Goal: Task Accomplishment & Management: Use online tool/utility

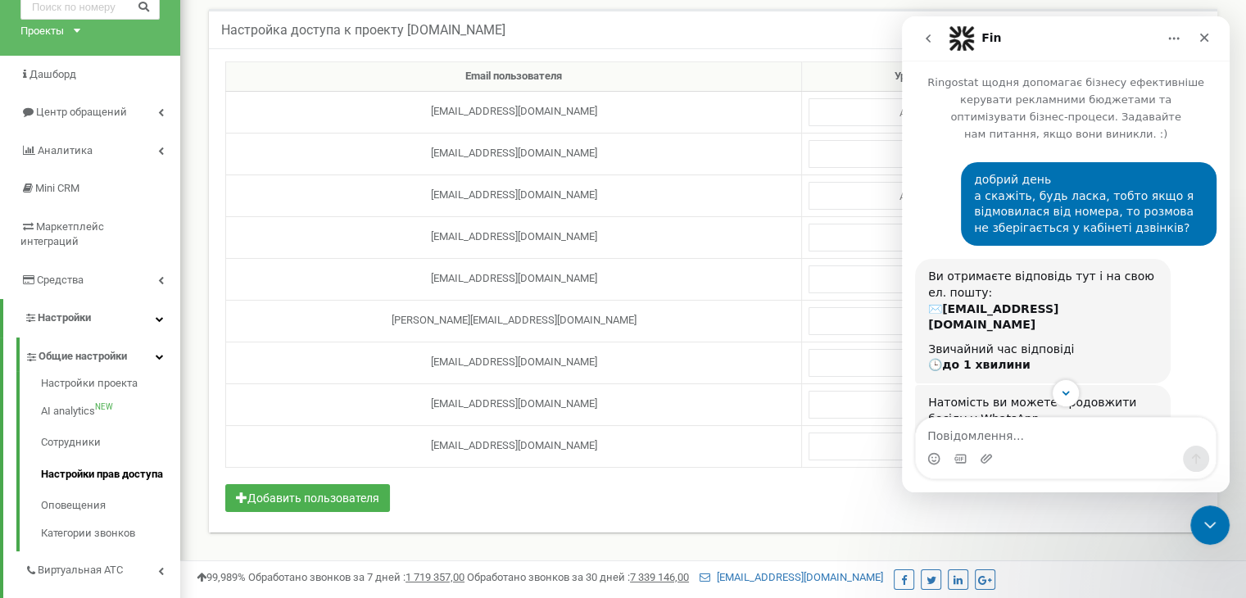
scroll to position [2, 0]
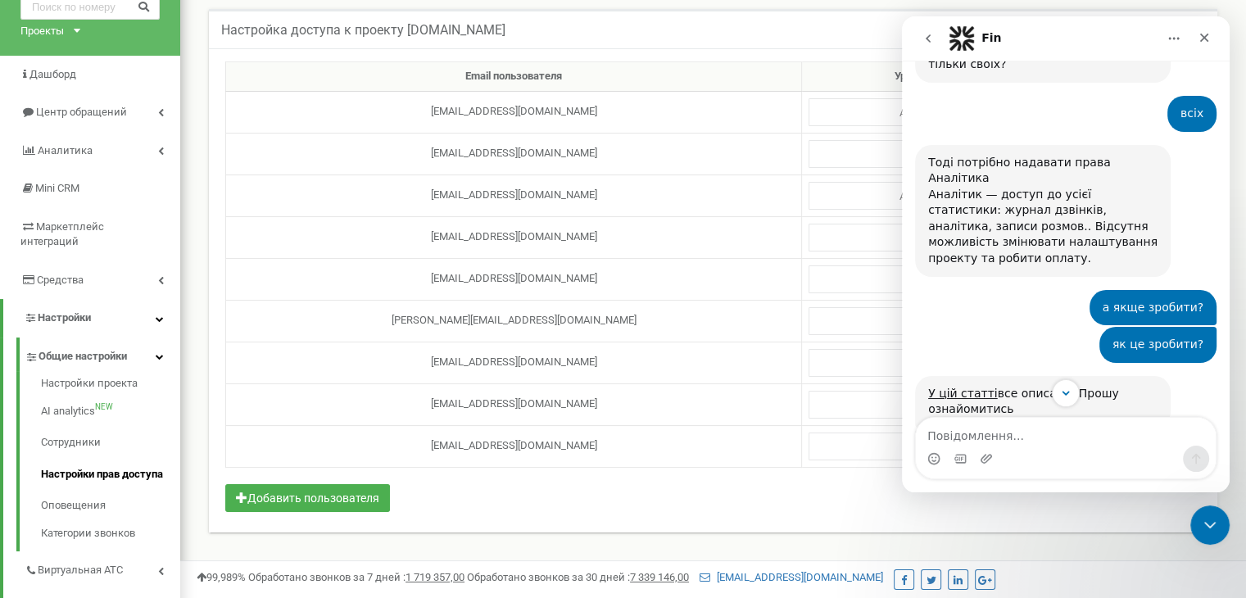
click at [477, 504] on div "Email пользователя Уровень привилегий m.myronyuk@ukr.net Администратор Аналитик…" at bounding box center [713, 290] width 1008 height 484
click at [1200, 519] on icon "Закрити програму для спілкування Intercom" at bounding box center [1207, 523] width 20 height 20
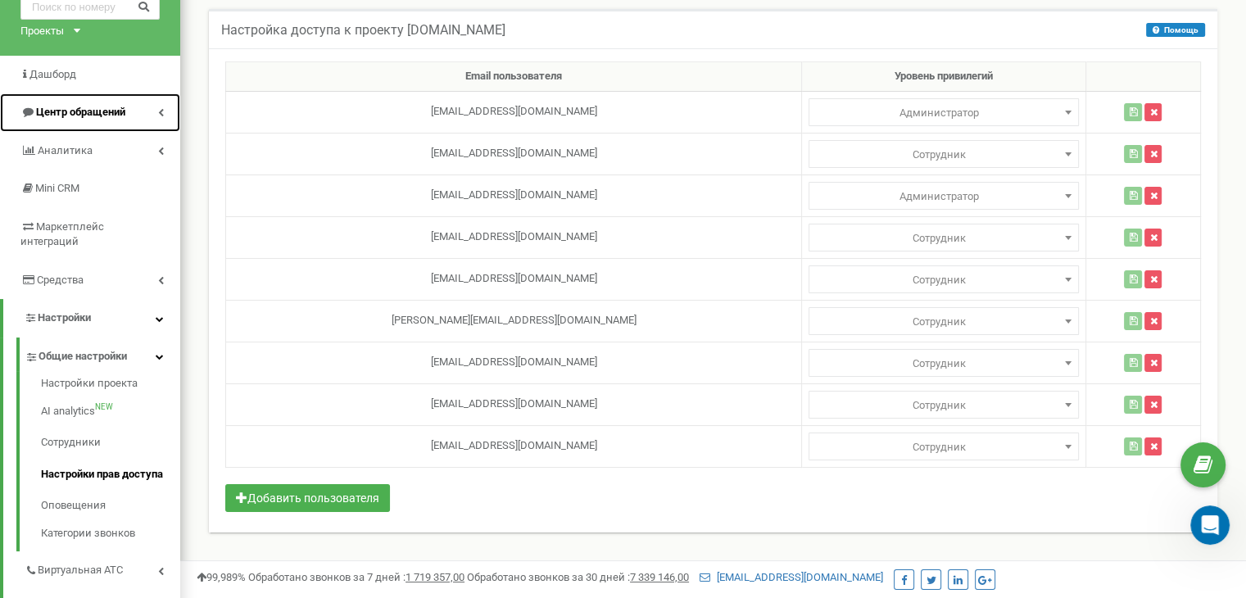
click at [73, 106] on span "Центр обращений" at bounding box center [80, 112] width 89 height 12
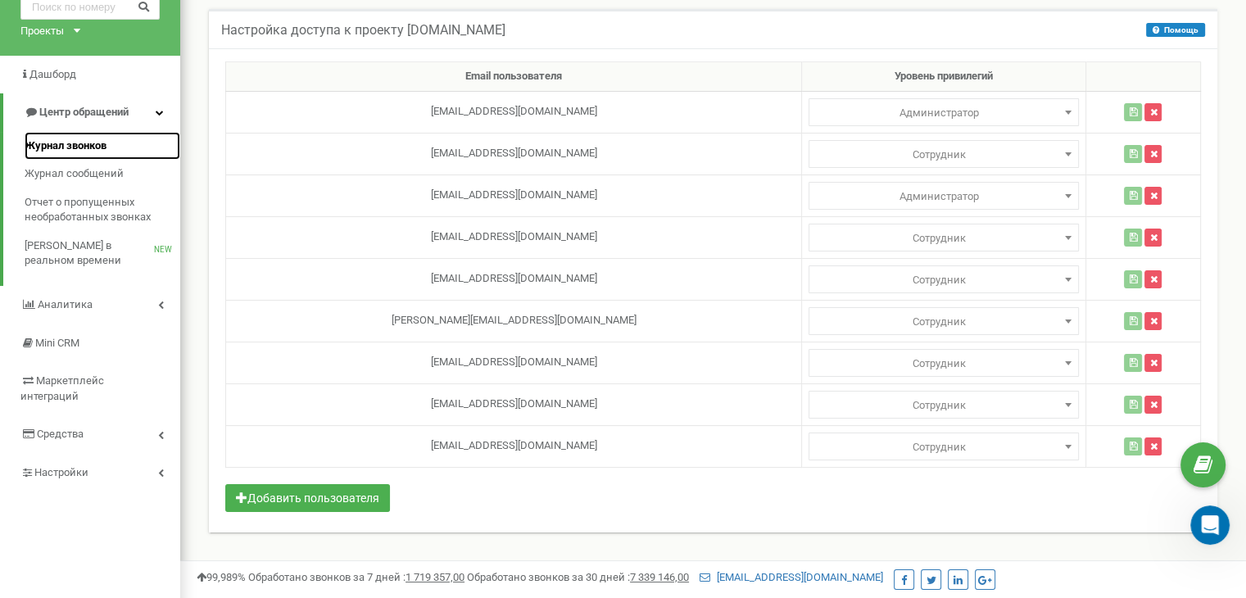
click at [61, 142] on span "Журнал звонков" at bounding box center [66, 146] width 82 height 16
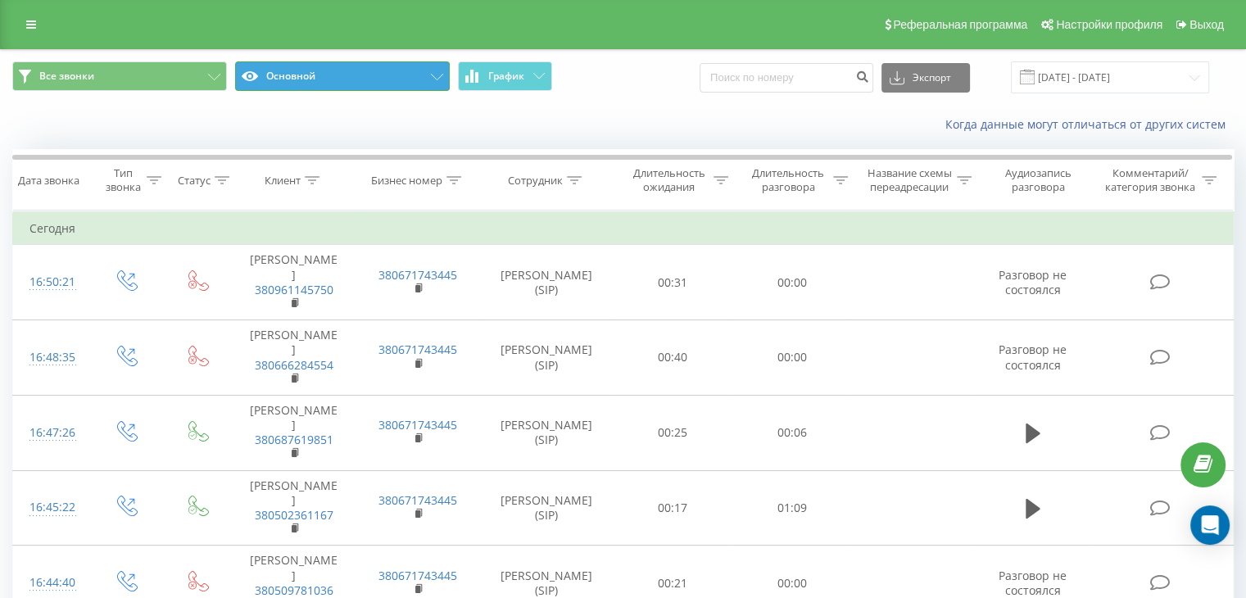
click at [405, 76] on button "Основной" at bounding box center [342, 75] width 215 height 29
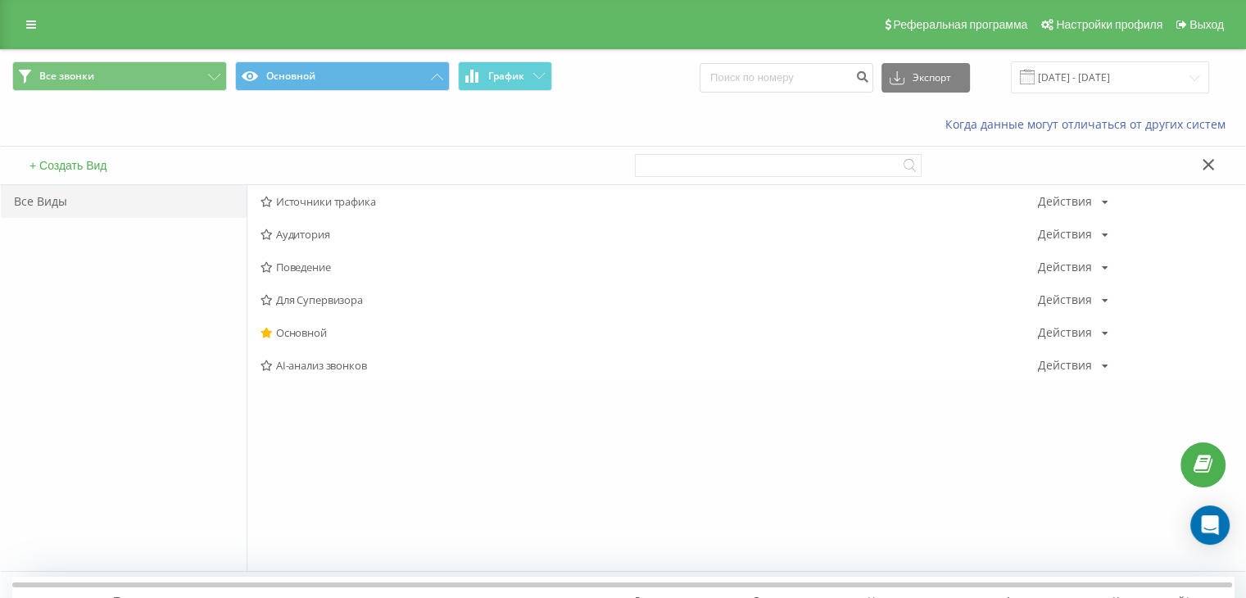
click at [329, 203] on span "Источники трафика" at bounding box center [648, 201] width 777 height 11
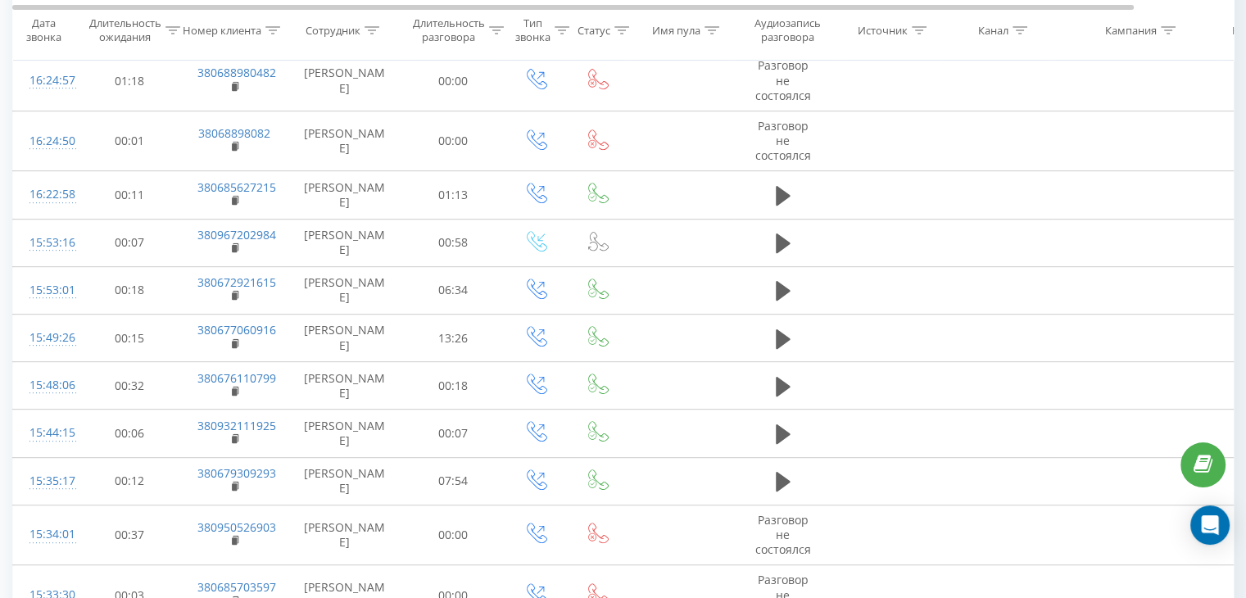
scroll to position [737, 0]
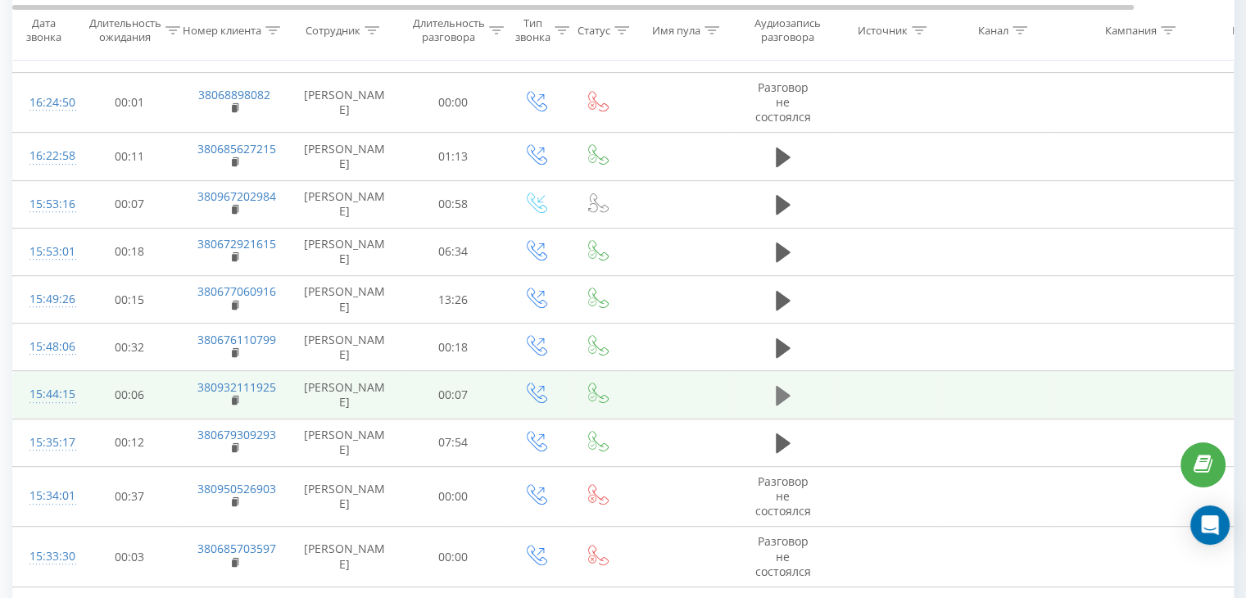
click at [780, 391] on icon at bounding box center [783, 396] width 15 height 20
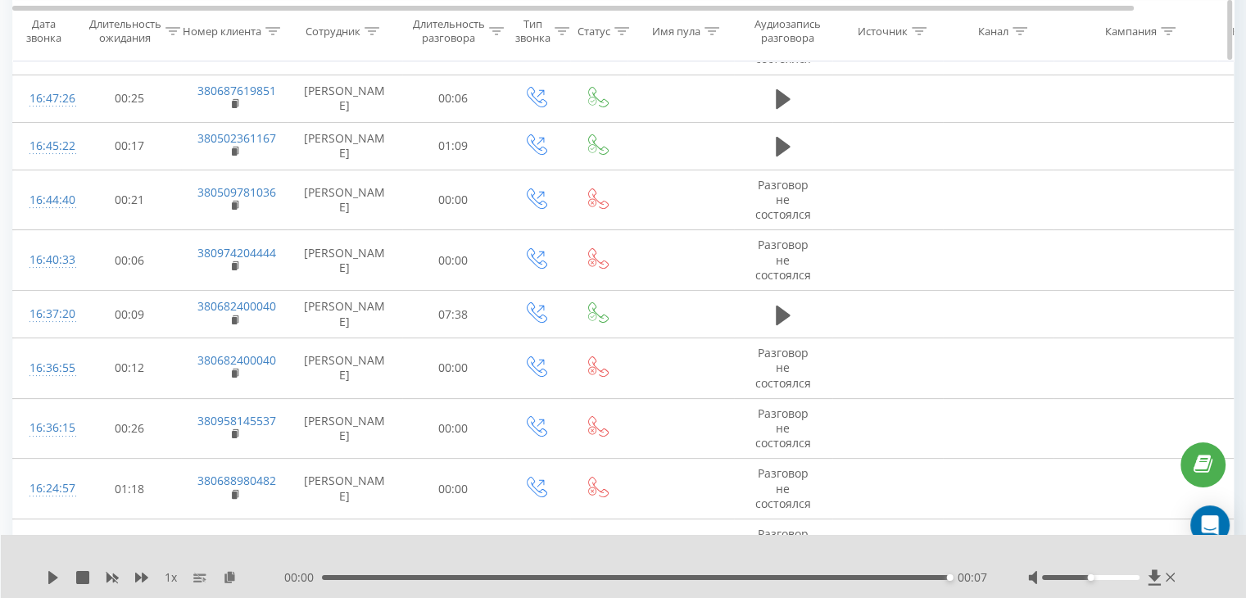
scroll to position [0, 0]
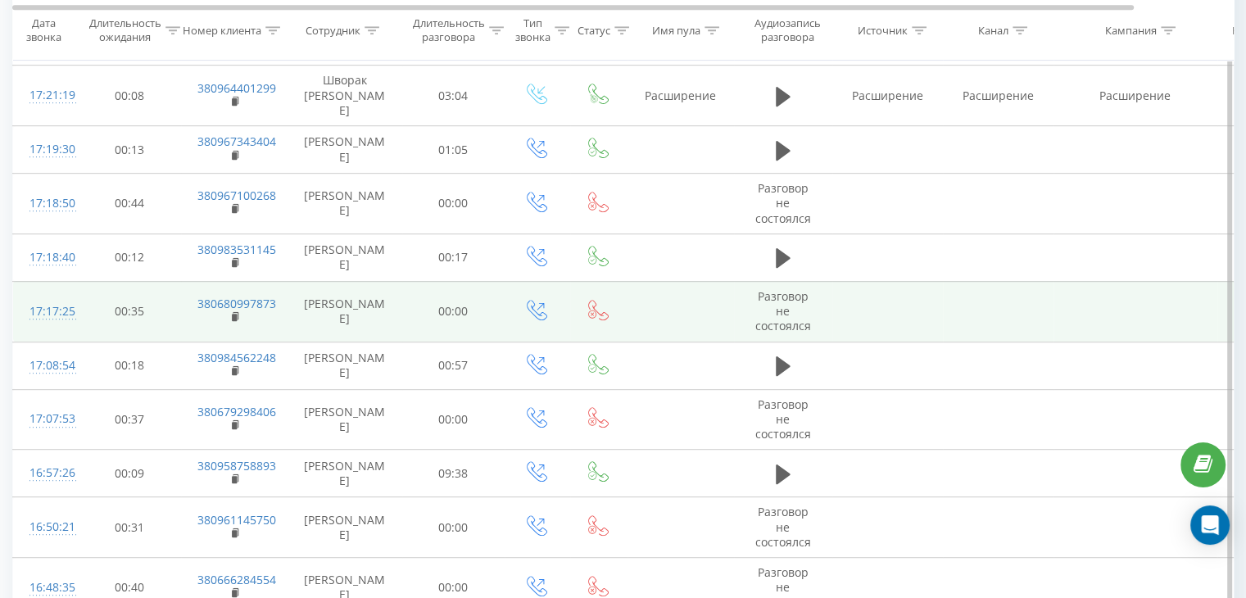
scroll to position [819, 0]
